Goal: Task Accomplishment & Management: Use online tool/utility

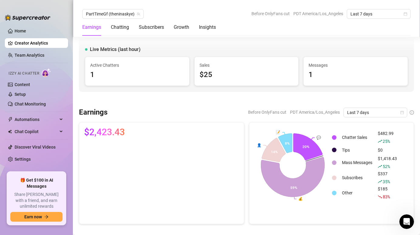
scroll to position [907, 0]
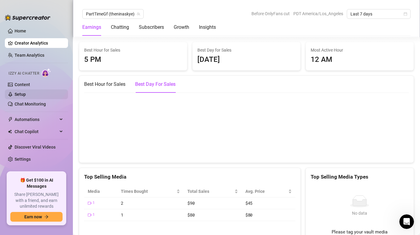
click at [22, 95] on link "Setup" at bounding box center [20, 94] width 11 height 5
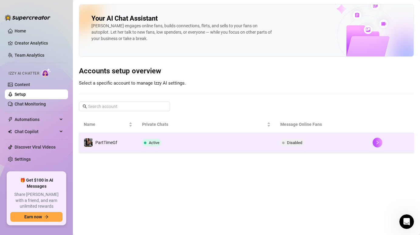
click at [128, 150] on td "PartTimeGf" at bounding box center [108, 143] width 58 height 20
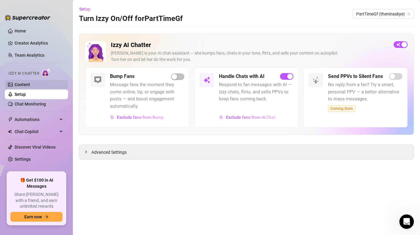
click at [26, 85] on link "Content" at bounding box center [22, 84] width 15 height 5
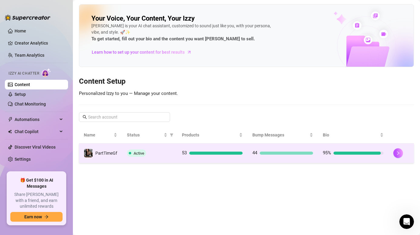
click at [147, 155] on div "Active" at bounding box center [149, 153] width 45 height 7
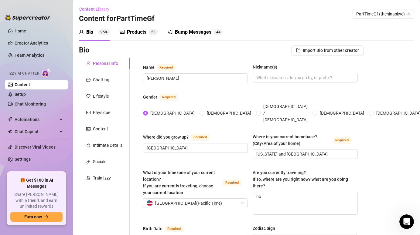
click at [198, 34] on div "Bump Messages" at bounding box center [193, 32] width 36 height 7
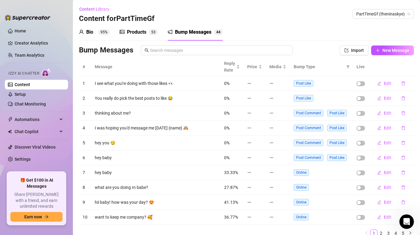
scroll to position [25, 0]
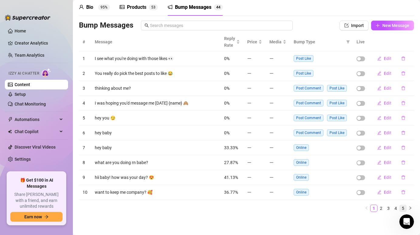
click at [405, 208] on link "5" at bounding box center [402, 208] width 7 height 7
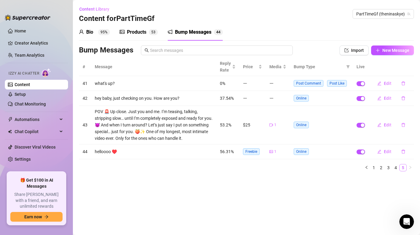
scroll to position [0, 0]
click at [396, 167] on link "4" at bounding box center [395, 167] width 7 height 7
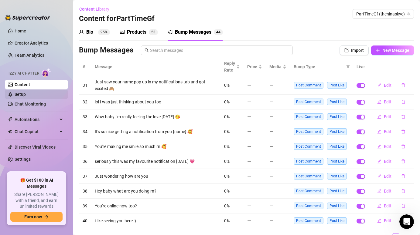
click at [26, 94] on link "Setup" at bounding box center [20, 94] width 11 height 5
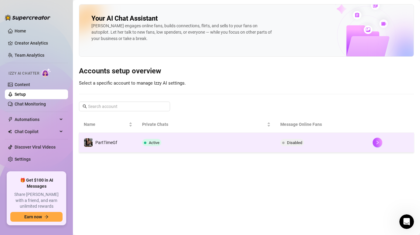
click at [171, 149] on td "Active" at bounding box center [206, 143] width 138 height 20
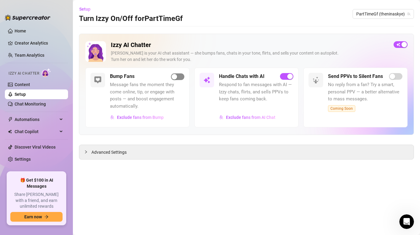
click at [174, 77] on div "button" at bounding box center [173, 76] width 5 height 5
click at [30, 84] on link "Content" at bounding box center [22, 84] width 15 height 5
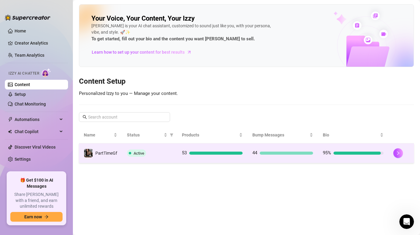
click at [268, 153] on div at bounding box center [285, 153] width 53 height 3
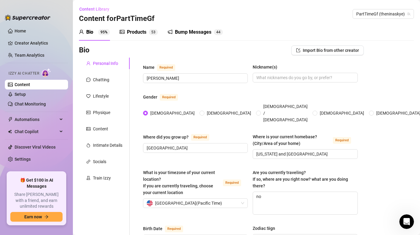
click at [212, 33] on div "Bump Messages 4 4" at bounding box center [194, 32] width 55 height 7
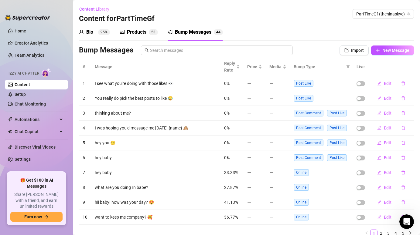
scroll to position [25, 0]
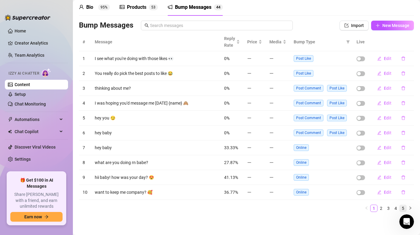
click at [404, 208] on link "5" at bounding box center [402, 208] width 7 height 7
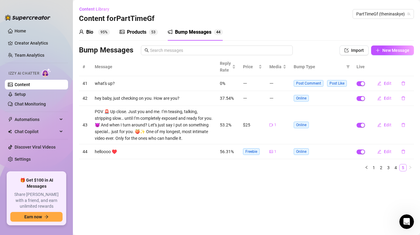
scroll to position [0, 0]
click at [401, 222] on icon "Open Intercom Messenger" at bounding box center [406, 221] width 10 height 10
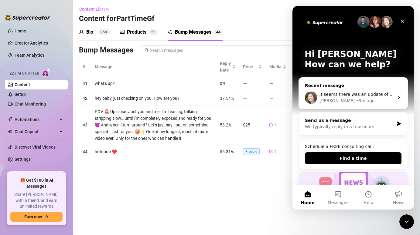
click at [367, 93] on span "It seems there was an update of some sort but no directions on how to work with…" at bounding box center [407, 94] width 177 height 5
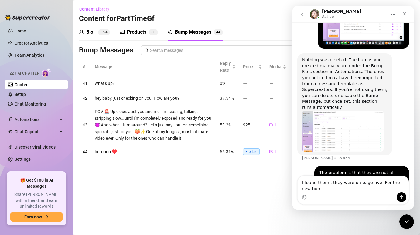
scroll to position [823, 0]
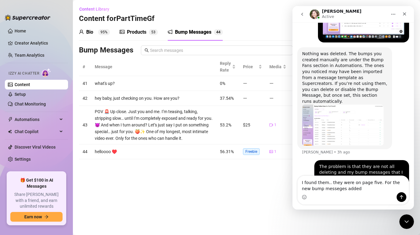
drag, startPoint x: 376, startPoint y: 181, endPoint x: 382, endPoint y: 208, distance: 27.1
click at [382, 209] on div "I found them.. they were on page five. For the new bump messeges added I found …" at bounding box center [352, 193] width 121 height 34
type textarea "I found them.. they were hiding on the last page. It changed so I was confused"
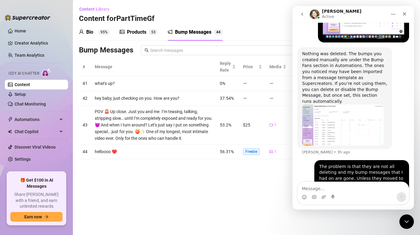
scroll to position [837, 0]
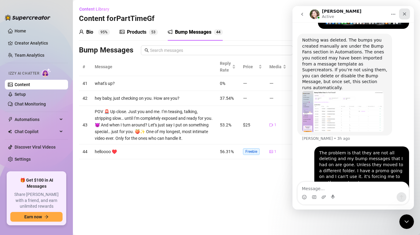
click at [406, 14] on icon "Close" at bounding box center [404, 14] width 5 height 5
